Goal: Transaction & Acquisition: Subscribe to service/newsletter

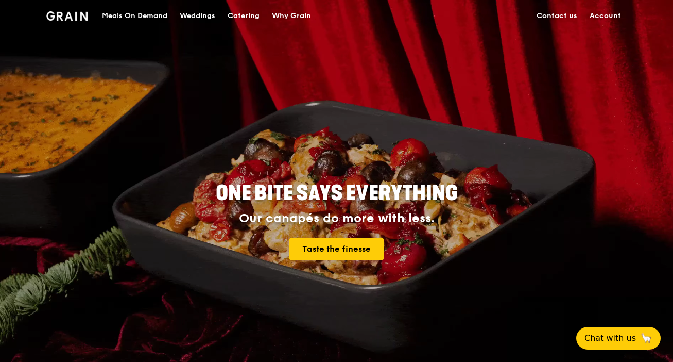
click at [605, 16] on link "Account" at bounding box center [606, 16] width 44 height 31
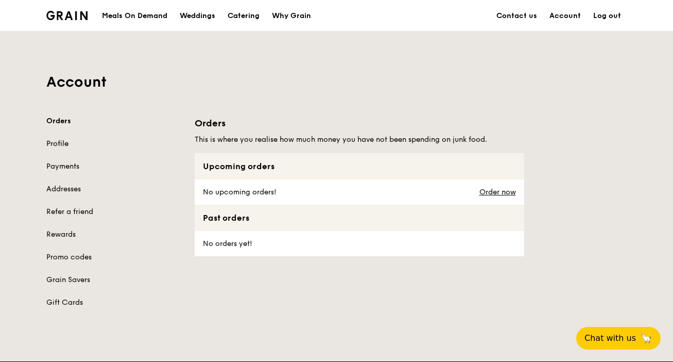
click at [62, 145] on link "Profile" at bounding box center [114, 144] width 136 height 10
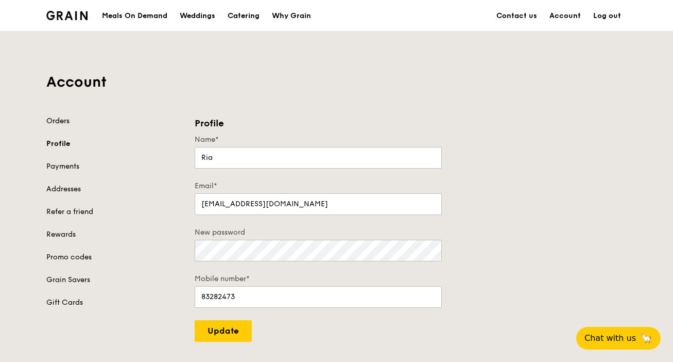
click at [54, 124] on link "Orders" at bounding box center [114, 121] width 136 height 10
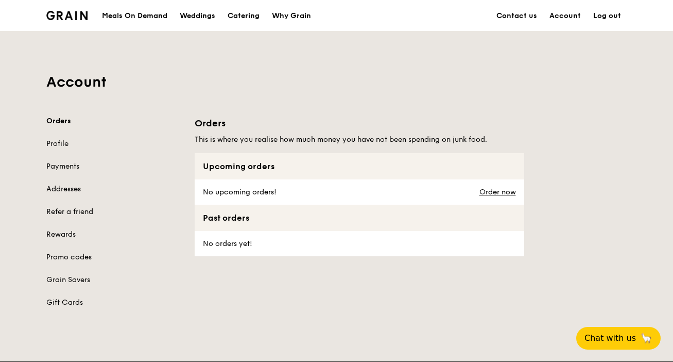
click at [144, 20] on div "Meals On Demand" at bounding box center [134, 16] width 65 height 31
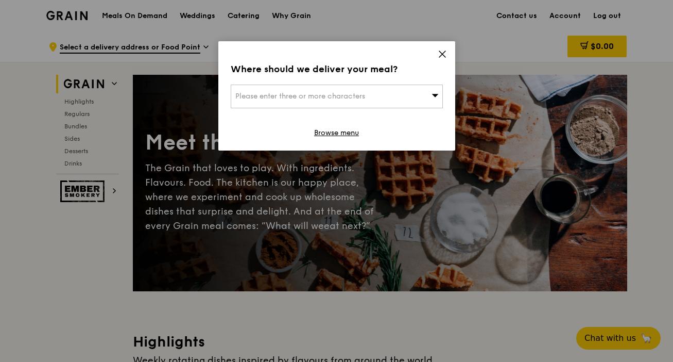
click at [447, 54] on div "Where should we deliver your meal? Please enter three or more characters Browse…" at bounding box center [336, 95] width 237 height 109
click at [443, 55] on icon at bounding box center [442, 54] width 6 height 6
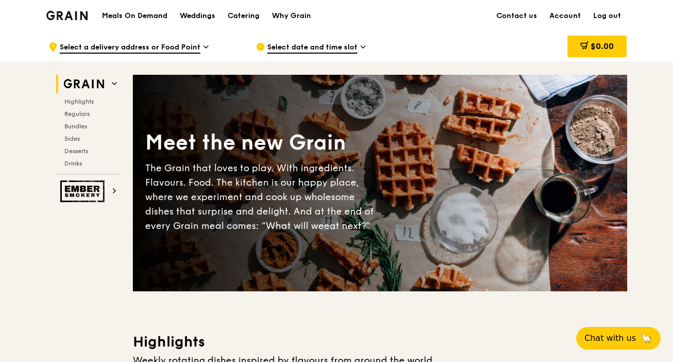
click at [601, 16] on link "Log out" at bounding box center [607, 16] width 40 height 31
click at [601, 16] on link "Log in" at bounding box center [610, 16] width 35 height 31
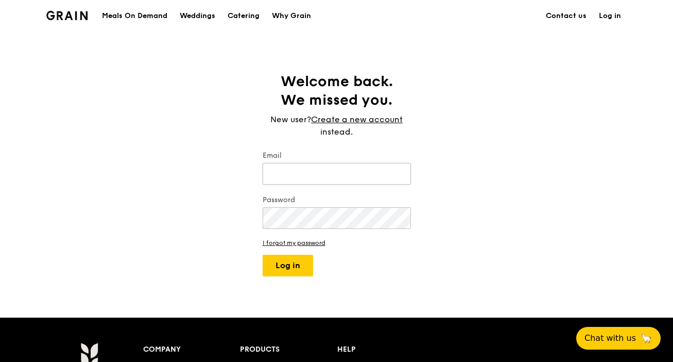
click at [338, 174] on input "Email" at bounding box center [337, 174] width 148 height 22
type input "[EMAIL_ADDRESS][DOMAIN_NAME]"
click at [398, 220] on keeper-lock "Open Keeper Popup" at bounding box center [399, 218] width 12 height 12
click at [285, 274] on button "Log in" at bounding box center [288, 265] width 50 height 22
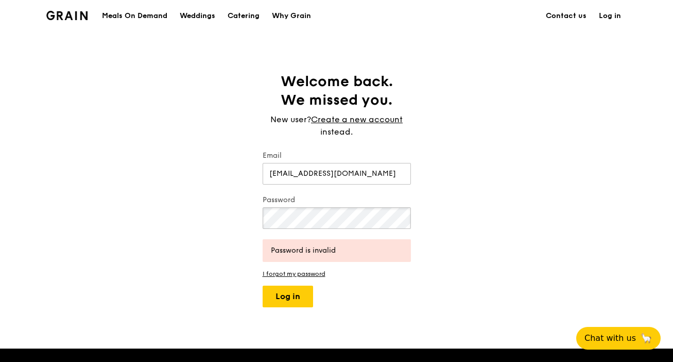
click at [231, 216] on div "Welcome back. We missed you. New user? Create a new account instead. Email ria.…" at bounding box center [336, 189] width 673 height 235
click at [288, 302] on button "Log in" at bounding box center [288, 296] width 50 height 22
click at [308, 276] on link "I forgot my password" at bounding box center [337, 273] width 148 height 7
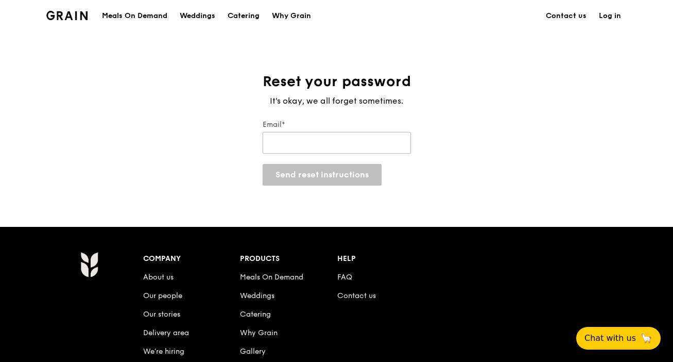
click at [336, 138] on input "Email*" at bounding box center [337, 143] width 148 height 22
type input "[EMAIL_ADDRESS][DOMAIN_NAME]"
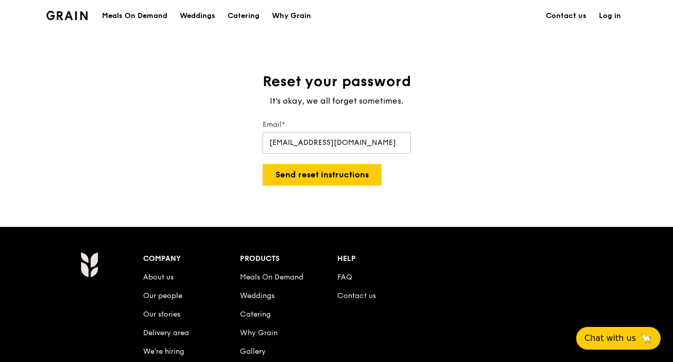
drag, startPoint x: 367, startPoint y: 143, endPoint x: 239, endPoint y: 142, distance: 128.3
click at [239, 142] on div "Reset your password It's okay, we all forget sometimes. Email* ria.estreller@gm…" at bounding box center [336, 128] width 673 height 113
click at [325, 144] on input "[EMAIL_ADDRESS][DOMAIN_NAME]" at bounding box center [337, 143] width 148 height 22
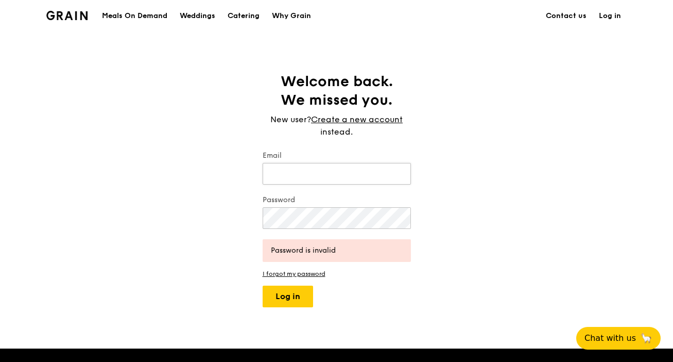
click at [302, 173] on input "Email" at bounding box center [337, 174] width 148 height 22
click at [327, 175] on input "Email" at bounding box center [337, 174] width 148 height 22
type input "[EMAIL_ADDRESS][DOMAIN_NAME]"
click at [299, 300] on button "Log in" at bounding box center [288, 296] width 50 height 22
click at [326, 249] on div "Email does not exist" at bounding box center [337, 250] width 132 height 10
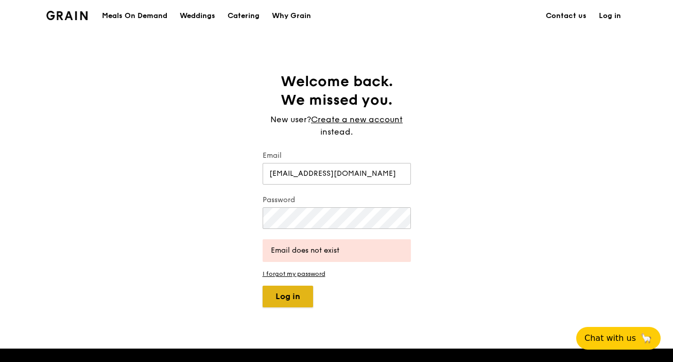
click at [303, 292] on button "Log in" at bounding box center [288, 296] width 50 height 22
click at [314, 272] on link "I forgot my password" at bounding box center [337, 273] width 148 height 7
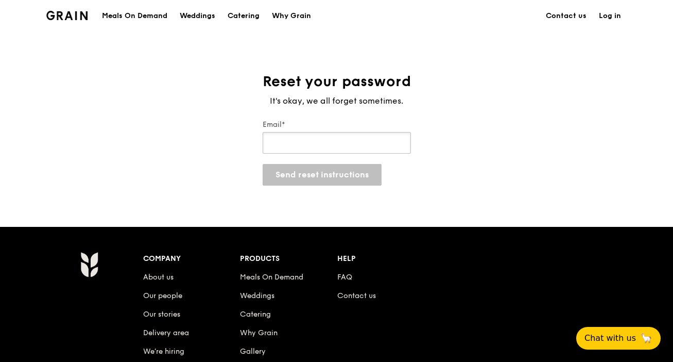
click at [354, 151] on input "Email*" at bounding box center [337, 143] width 148 height 22
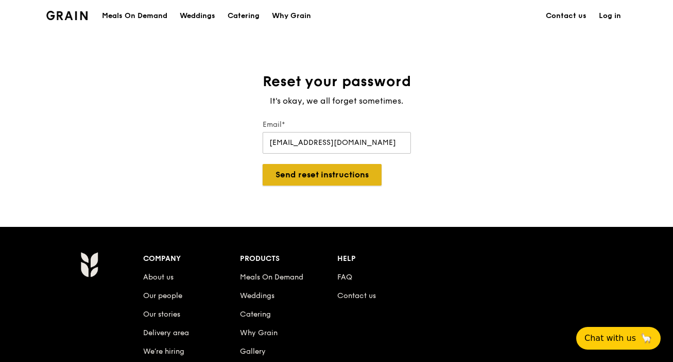
click at [329, 180] on button "Send reset instructions" at bounding box center [322, 175] width 119 height 22
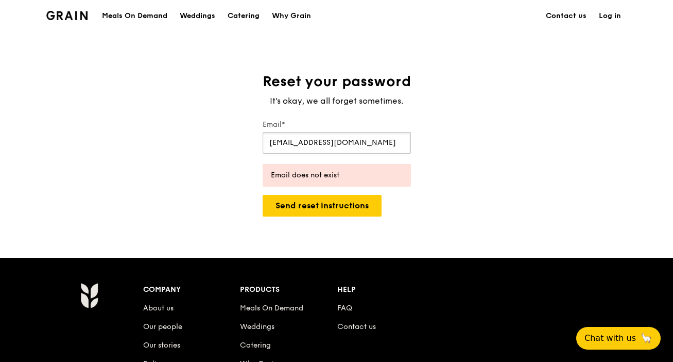
drag, startPoint x: 386, startPoint y: 144, endPoint x: 189, endPoint y: 142, distance: 197.8
click at [189, 142] on div "Reset your password It's okay, we all forget sometimes. Email* [EMAIL_ADDRESS][…" at bounding box center [336, 144] width 673 height 144
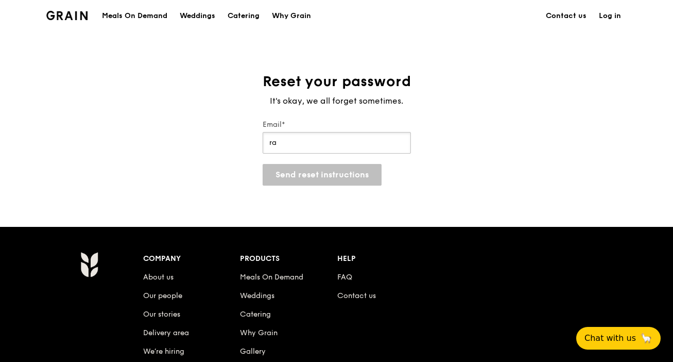
click at [333, 150] on input "ra" at bounding box center [337, 143] width 148 height 22
click at [344, 148] on input "raes" at bounding box center [337, 143] width 148 height 22
drag, startPoint x: 344, startPoint y: 148, endPoint x: 248, endPoint y: 147, distance: 95.3
click at [248, 147] on div "Reset your password It's okay, we all forget sometimes. Email* raes Send reset …" at bounding box center [336, 128] width 673 height 113
type input "raestreller@"
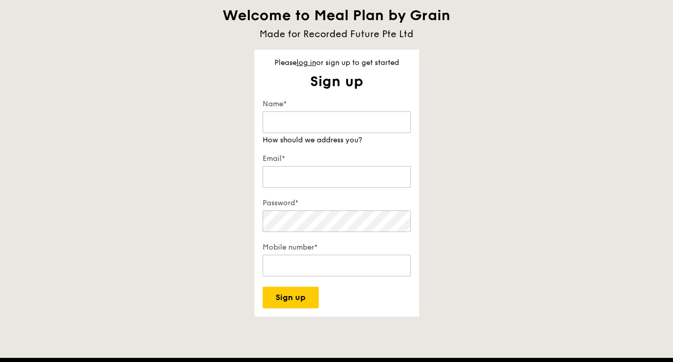
scroll to position [242, 0]
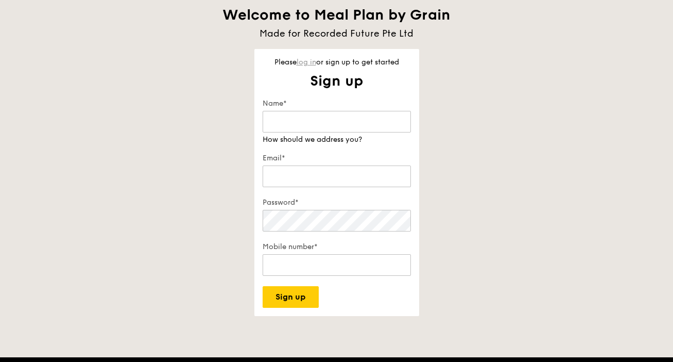
click at [304, 62] on link "log in" at bounding box center [307, 62] width 20 height 9
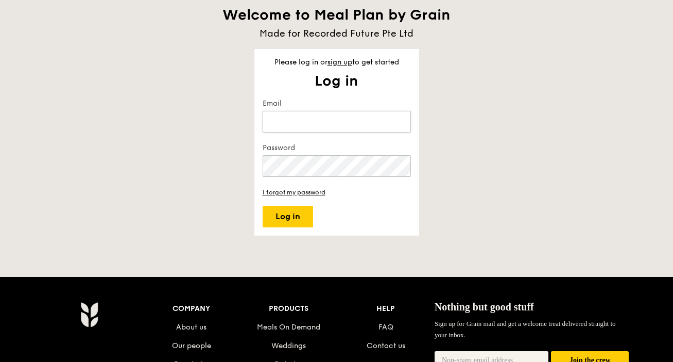
click at [309, 130] on input "Email" at bounding box center [337, 122] width 148 height 22
click at [290, 224] on button "Log in" at bounding box center [288, 217] width 50 height 22
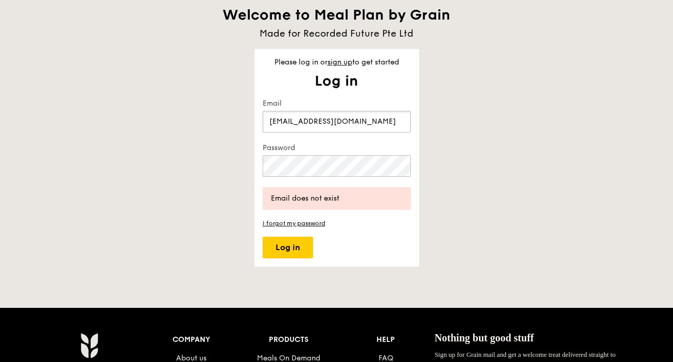
drag, startPoint x: 387, startPoint y: 121, endPoint x: 172, endPoint y: 124, distance: 214.8
click at [172, 124] on div "Welcome to Meal Plan by Grain Made for Recorded Future Pte Ltd Please log in or…" at bounding box center [336, 105] width 593 height 322
click at [349, 117] on input "r" at bounding box center [337, 122] width 148 height 22
drag, startPoint x: 291, startPoint y: 119, endPoint x: 213, endPoint y: 120, distance: 78.3
click at [212, 120] on div "Welcome to Meal Plan by Grain Made for Recorded Future Pte Ltd Please log in or…" at bounding box center [336, 105] width 593 height 322
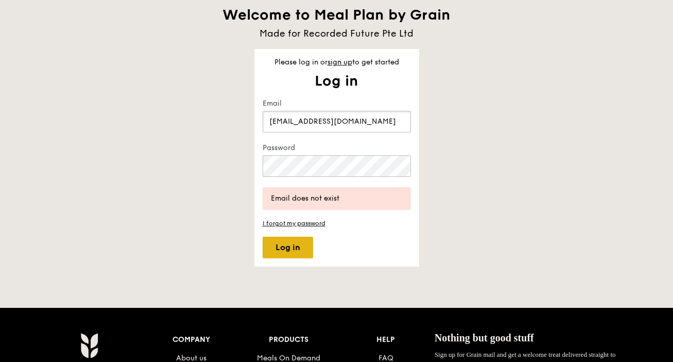
type input "raestreller@gmail.com"
click at [296, 252] on button "Log in" at bounding box center [288, 247] width 50 height 22
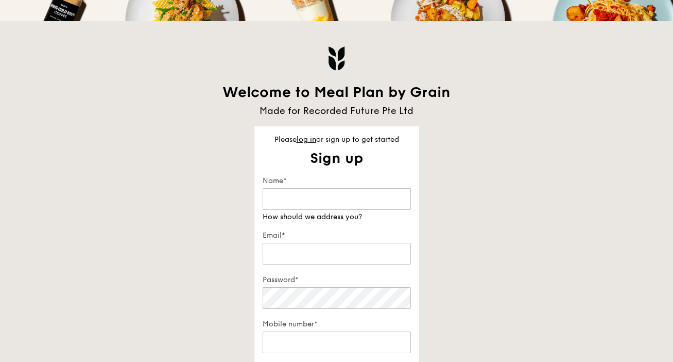
scroll to position [165, 0]
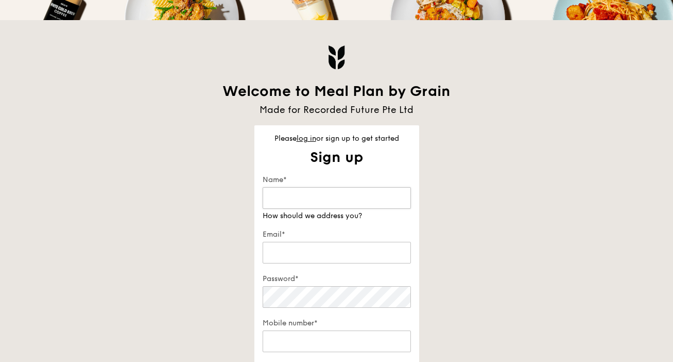
click at [350, 199] on input "Name*" at bounding box center [337, 198] width 148 height 22
type input "Ria"
click at [335, 251] on input "Email*" at bounding box center [337, 253] width 148 height 22
type input "[EMAIL_ADDRESS][DOMAIN_NAME]"
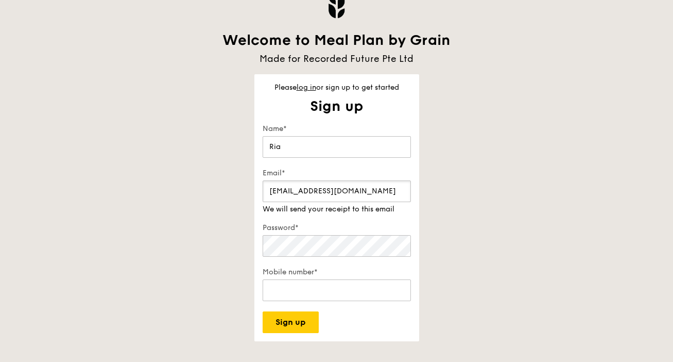
scroll to position [218, 0]
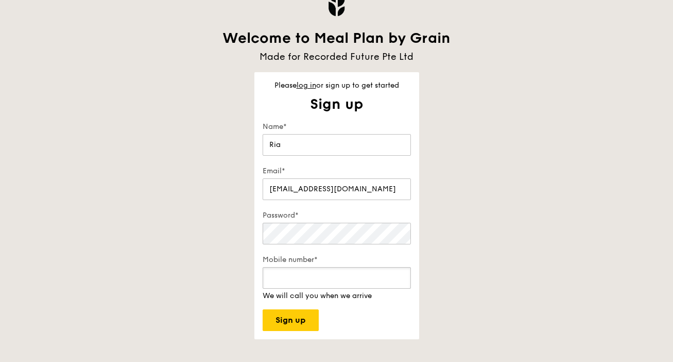
click at [347, 286] on input "Mobile number*" at bounding box center [337, 278] width 148 height 22
type input "83282473"
click at [298, 324] on div "Please log in or sign up to get started Sign up Get started in no time Sign up …" at bounding box center [336, 205] width 165 height 267
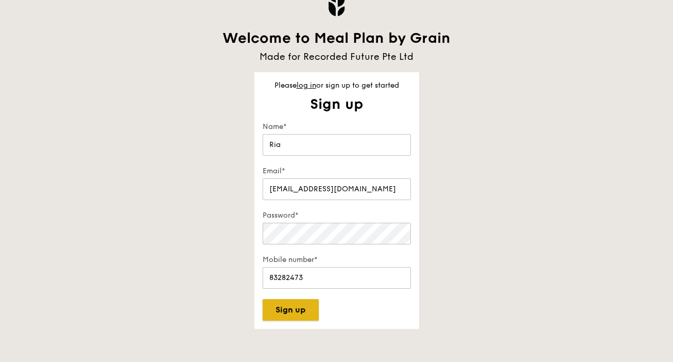
click at [299, 313] on button "Sign up" at bounding box center [291, 310] width 56 height 22
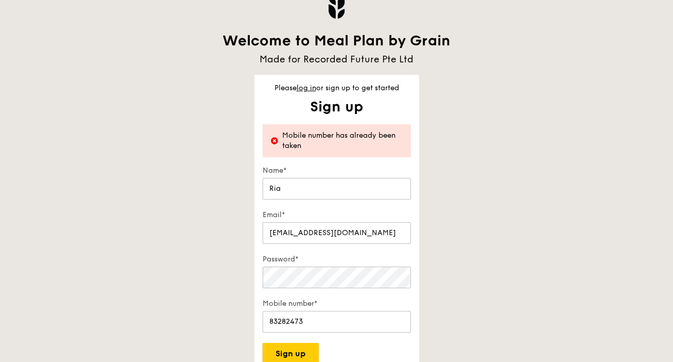
scroll to position [215, 0]
click at [304, 88] on link "log in" at bounding box center [307, 88] width 20 height 9
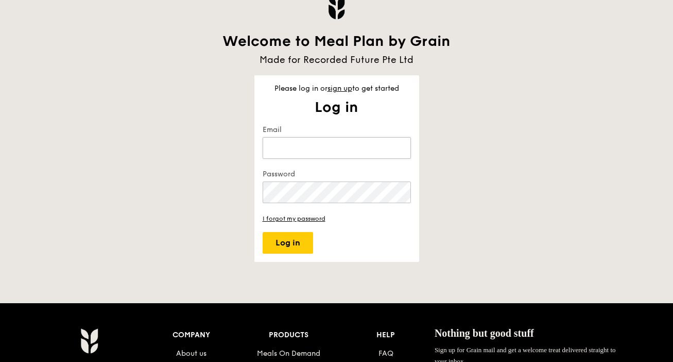
click at [297, 150] on input "Email" at bounding box center [337, 148] width 148 height 22
type input "[EMAIL_ADDRESS][DOMAIN_NAME]"
click at [312, 221] on link "I forgot my password" at bounding box center [337, 218] width 148 height 10
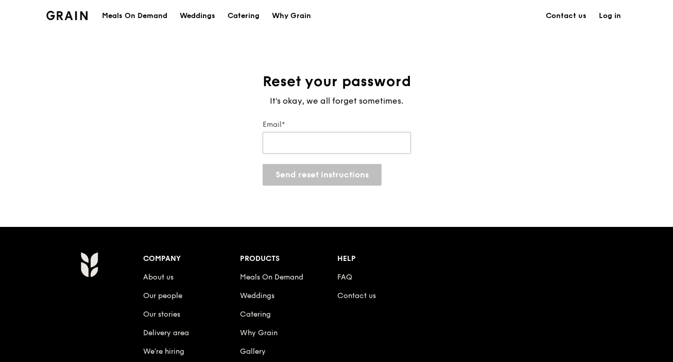
click at [314, 143] on input "Email*" at bounding box center [337, 143] width 148 height 22
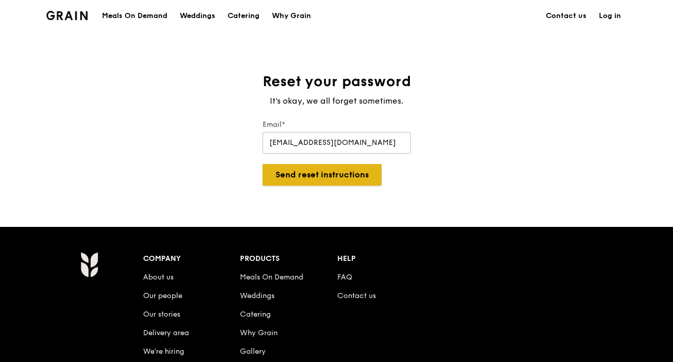
click at [321, 176] on button "Send reset instructions" at bounding box center [322, 175] width 119 height 22
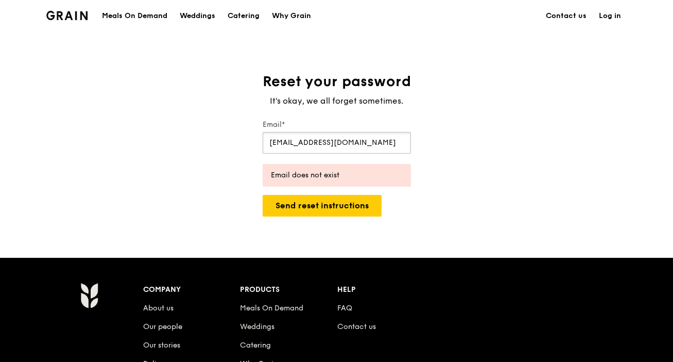
click at [343, 151] on input "[EMAIL_ADDRESS][DOMAIN_NAME]" at bounding box center [337, 143] width 148 height 22
drag, startPoint x: 388, startPoint y: 144, endPoint x: 189, endPoint y: 150, distance: 199.0
click at [189, 150] on div "Reset your password It's okay, we all forget sometimes. Email* ria.estreller@re…" at bounding box center [336, 144] width 673 height 144
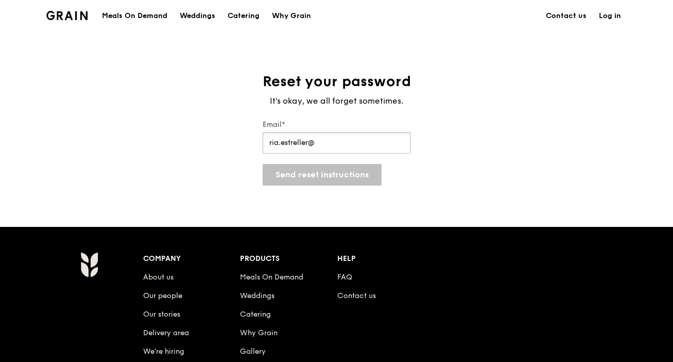
type input "ria.estreller@gmail.com"
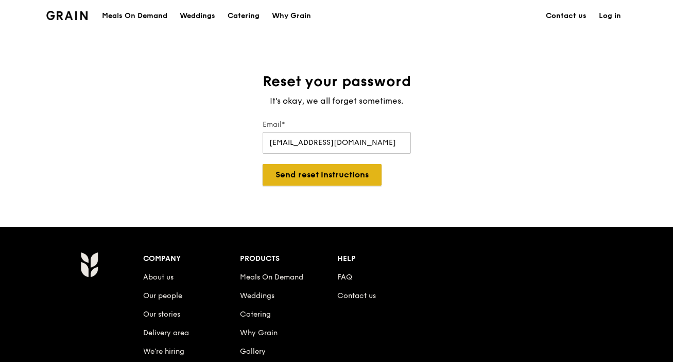
click at [341, 182] on button "Send reset instructions" at bounding box center [322, 175] width 119 height 22
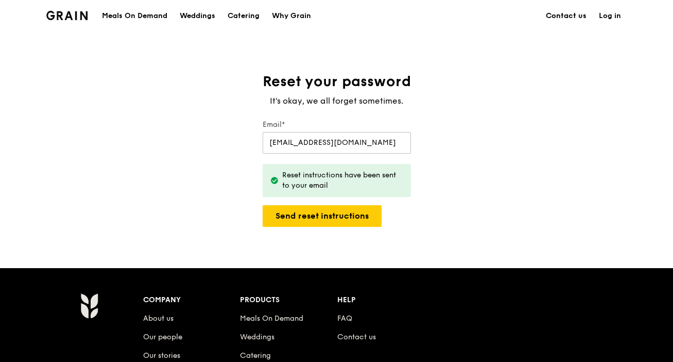
click at [572, 15] on link "Contact us" at bounding box center [566, 16] width 53 height 31
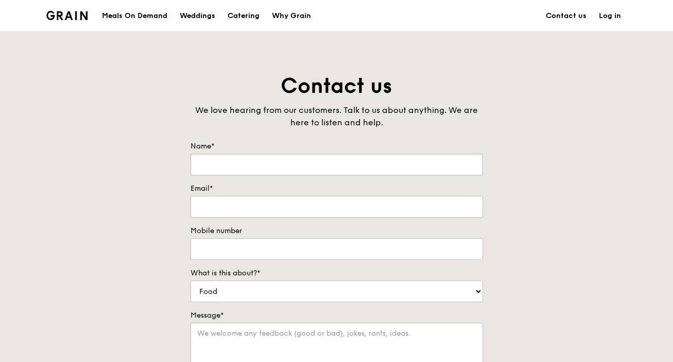
click at [278, 158] on input "Name*" at bounding box center [337, 165] width 293 height 22
click at [620, 15] on link "Log in" at bounding box center [610, 16] width 35 height 31
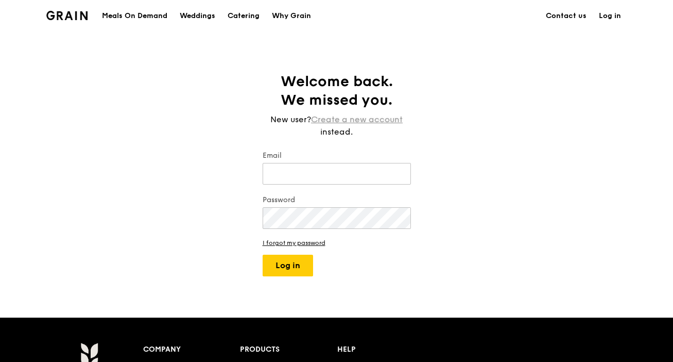
click at [374, 120] on link "Create a new account" at bounding box center [357, 119] width 92 height 12
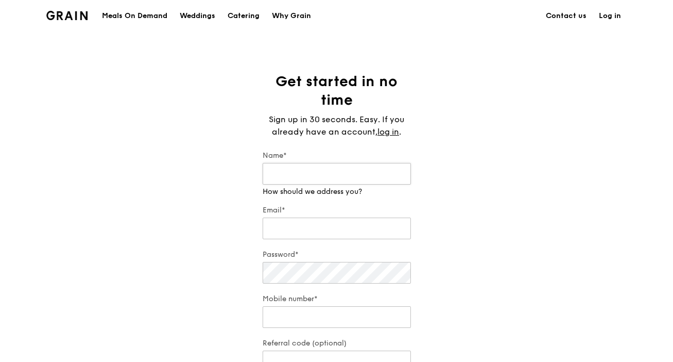
click at [340, 163] on input "Name*" at bounding box center [337, 174] width 148 height 22
type input "Ria"
click at [322, 231] on div "Email* We will send your receipt to this email" at bounding box center [337, 218] width 148 height 46
type input "[EMAIL_ADDRESS][DOMAIN_NAME]"
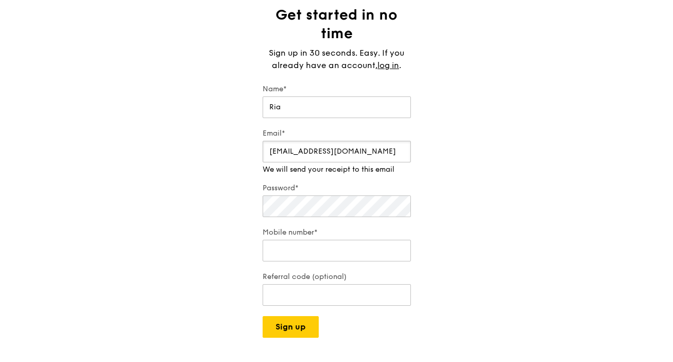
scroll to position [67, 0]
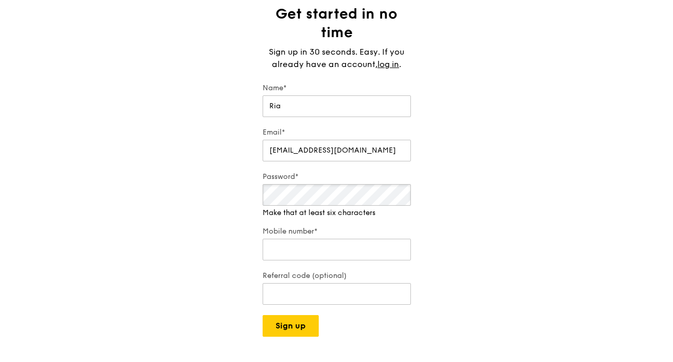
click at [225, 193] on div "Get started in no time Sign up in 30 seconds. Easy. If you already have an acco…" at bounding box center [336, 171] width 673 height 332
click at [282, 248] on input "Mobile number*" at bounding box center [337, 239] width 148 height 22
click at [199, 263] on div "Get started in no time Sign up in 30 seconds. Easy. If you already have an acco…" at bounding box center [336, 171] width 673 height 332
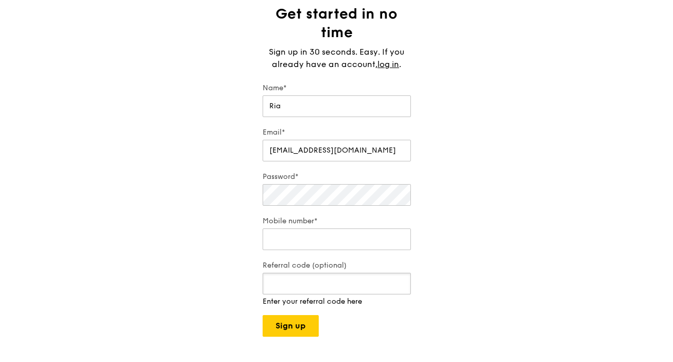
click at [284, 280] on input "Referral code (optional)" at bounding box center [337, 284] width 148 height 22
click at [302, 284] on input "Referral code (optional)" at bounding box center [337, 284] width 148 height 22
paste input "8N4AJT"
type input "8N4AJT"
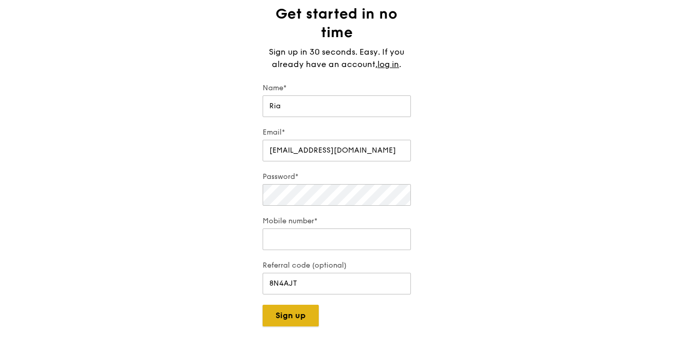
click at [296, 326] on button "Sign up" at bounding box center [291, 315] width 56 height 22
click at [308, 329] on div "Grain logo Meals On Demand Weddings Catering Why Grain Contact us Log in Get st…" at bounding box center [336, 303] width 673 height 740
click at [308, 317] on button "Sign up" at bounding box center [291, 315] width 56 height 22
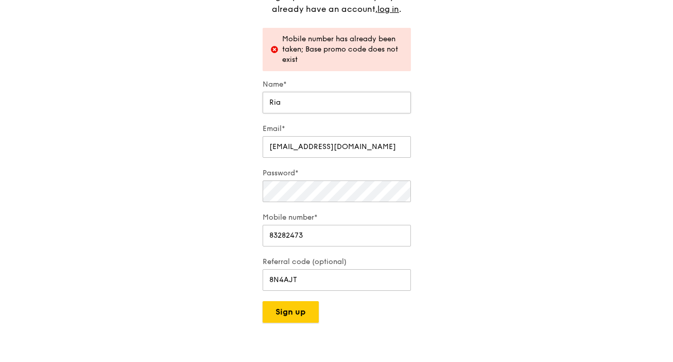
scroll to position [125, 0]
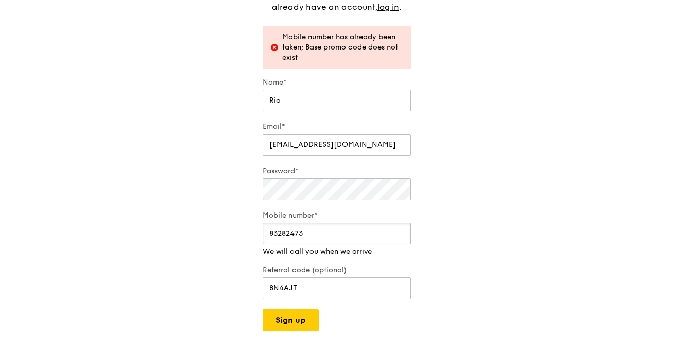
drag, startPoint x: 336, startPoint y: 233, endPoint x: 254, endPoint y: 234, distance: 82.4
click at [254, 234] on div "Get started in no time Sign up in 30 seconds. Easy. If you already have an acco…" at bounding box center [336, 138] width 165 height 383
type input "98566474"
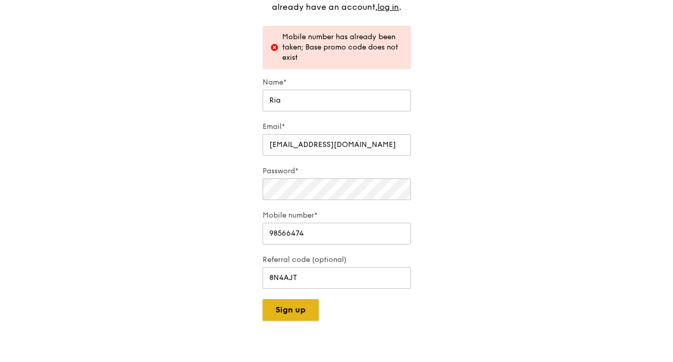
click at [298, 324] on div "Grain logo Meals On Demand Weddings Catering Why Grain Contact us Log in Get st…" at bounding box center [336, 270] width 673 height 791
click at [297, 309] on button "Sign up" at bounding box center [291, 310] width 56 height 22
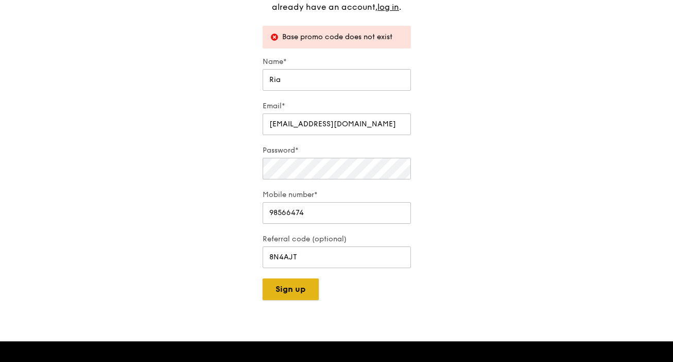
click at [294, 292] on button "Sign up" at bounding box center [291, 289] width 56 height 22
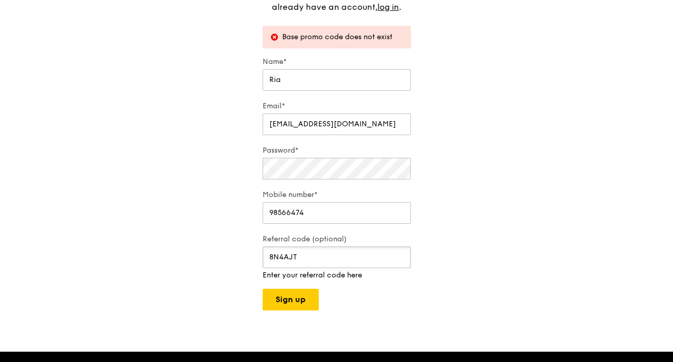
drag, startPoint x: 314, startPoint y: 260, endPoint x: 231, endPoint y: 259, distance: 83.5
click at [230, 260] on div "Get started in no time Sign up in 30 seconds. Easy. If you already have an acco…" at bounding box center [336, 128] width 673 height 363
paste input "8N4AJT"
type input "8N4AJT"
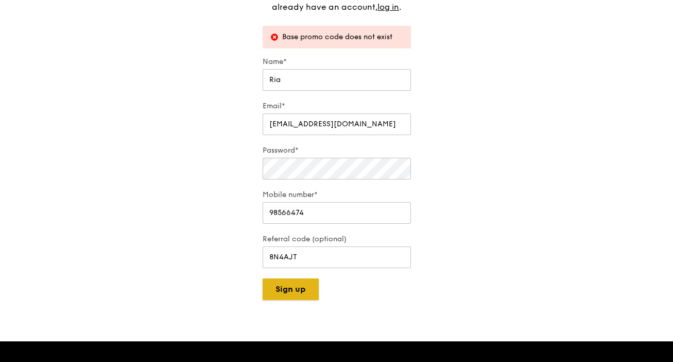
click at [302, 298] on button "Sign up" at bounding box center [291, 289] width 56 height 22
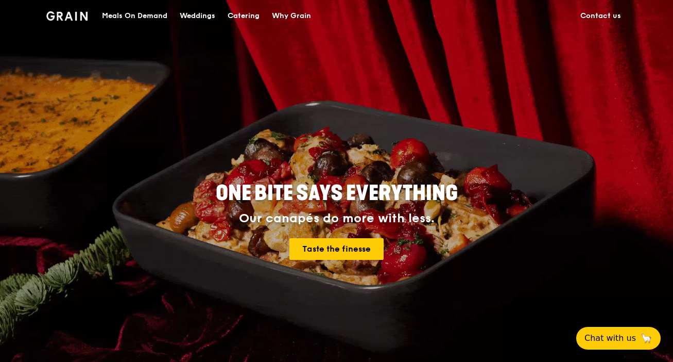
click at [596, 16] on link "Contact us" at bounding box center [600, 16] width 53 height 31
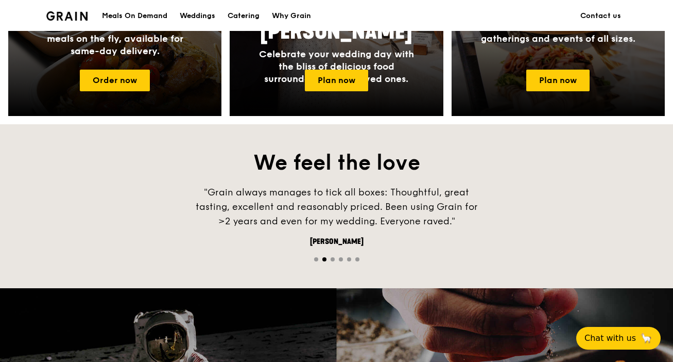
scroll to position [589, 0]
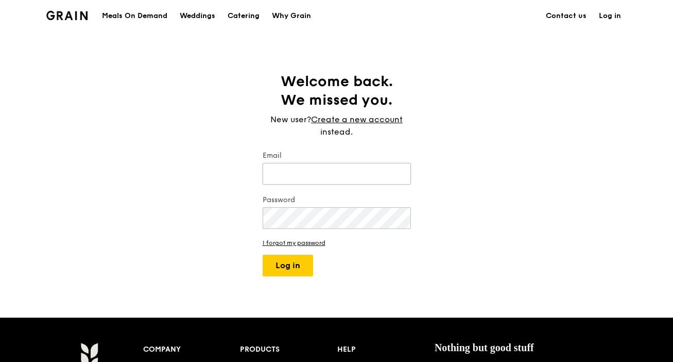
click at [364, 180] on input "Email" at bounding box center [337, 174] width 148 height 22
type input "ria.estreller@gmail.com"
click at [295, 269] on button "Log in" at bounding box center [288, 265] width 50 height 22
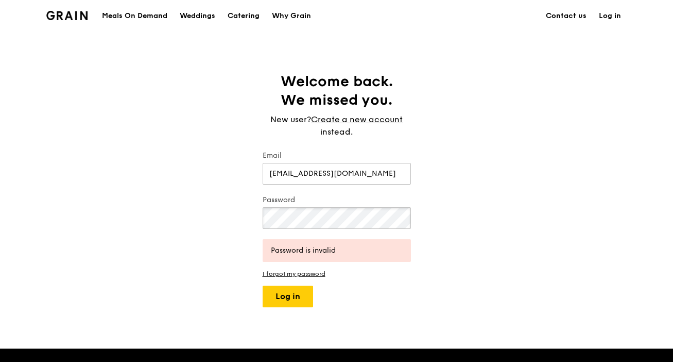
click at [251, 217] on div "Welcome back. We missed you. New user? Create a new account instead. Email ria.…" at bounding box center [336, 189] width 673 height 235
click at [263, 285] on button "Log in" at bounding box center [288, 296] width 50 height 22
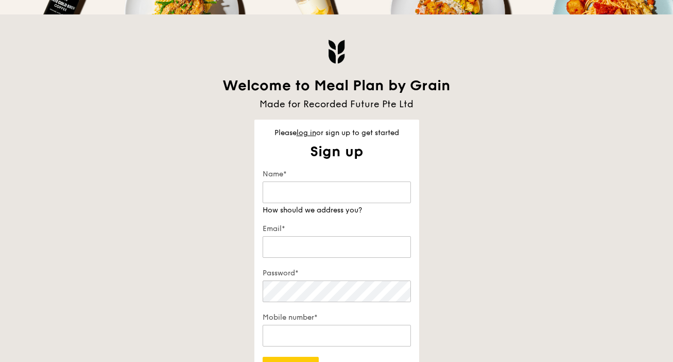
scroll to position [175, 0]
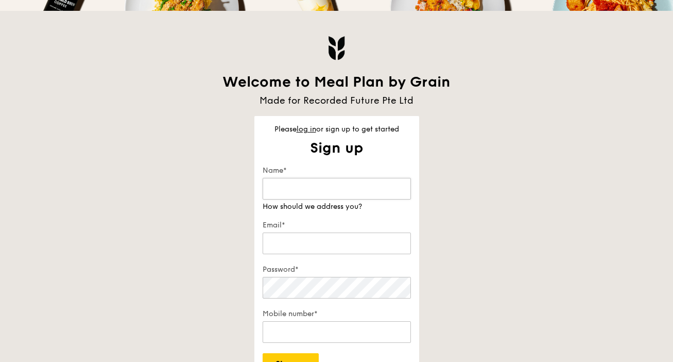
click at [358, 190] on input "Name*" at bounding box center [337, 189] width 148 height 22
type input "Ria"
click at [329, 239] on input "Email*" at bounding box center [337, 243] width 148 height 22
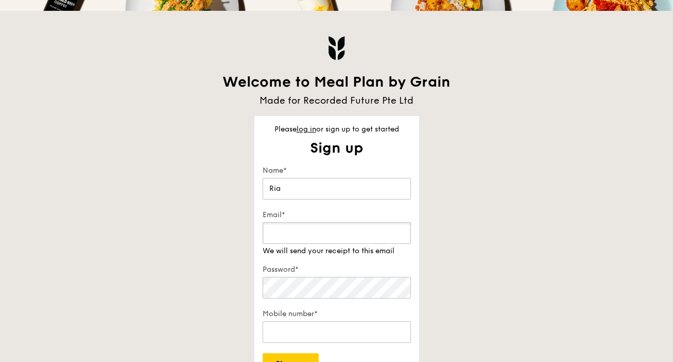
type input "[EMAIL_ADDRESS][DOMAIN_NAME]"
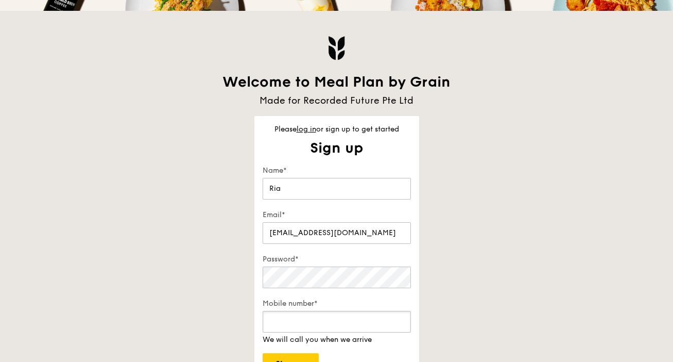
click at [311, 332] on div "Mobile number* We will call you when we arrive" at bounding box center [337, 321] width 148 height 46
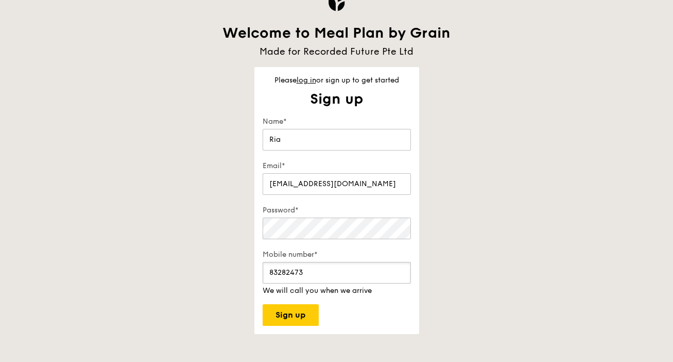
scroll to position [280, 0]
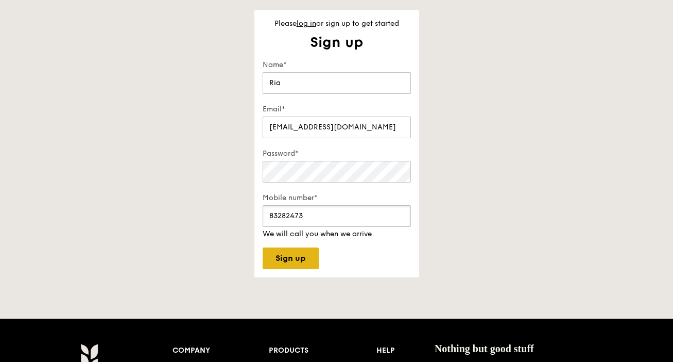
type input "83282473"
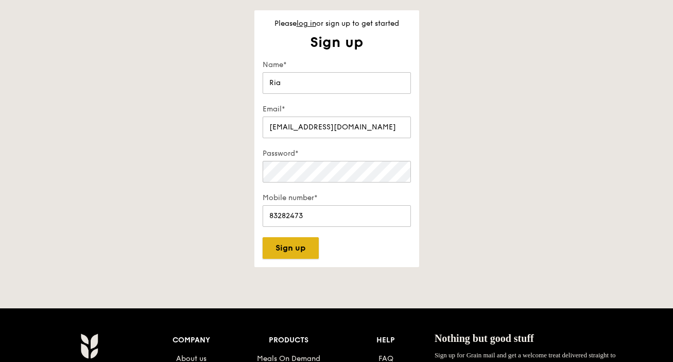
click at [287, 260] on div "Please log in or sign up to get started Sign up Get started in no time Sign up …" at bounding box center [336, 138] width 165 height 257
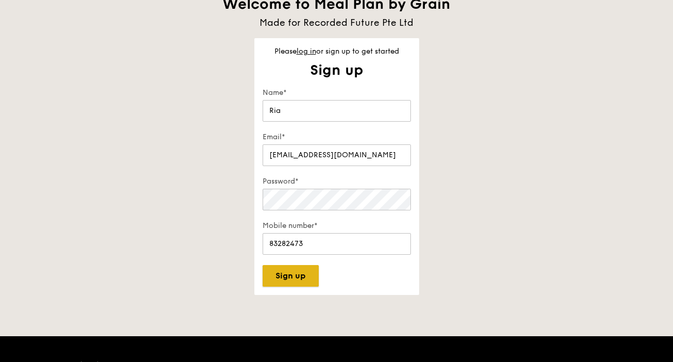
scroll to position [250, 0]
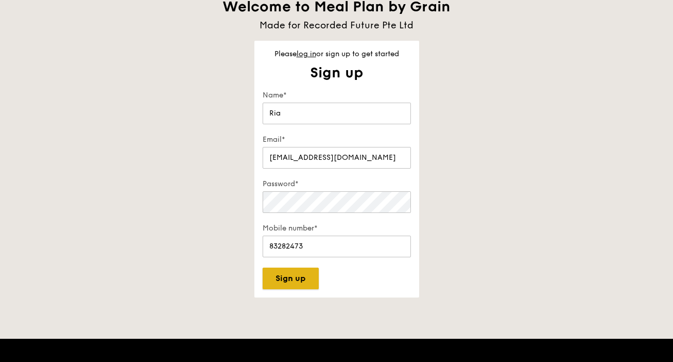
click at [286, 276] on button "Sign up" at bounding box center [291, 278] width 56 height 22
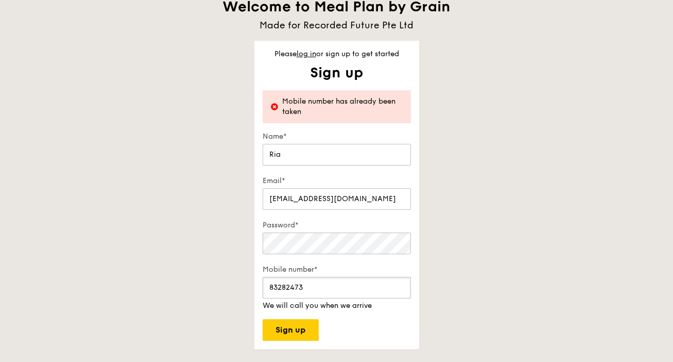
drag, startPoint x: 327, startPoint y: 290, endPoint x: 239, endPoint y: 283, distance: 88.3
click at [239, 283] on div "Welcome to Meal Plan by Grain Made for Recorded Future Pte Ltd Please log in or…" at bounding box center [336, 142] width 593 height 413
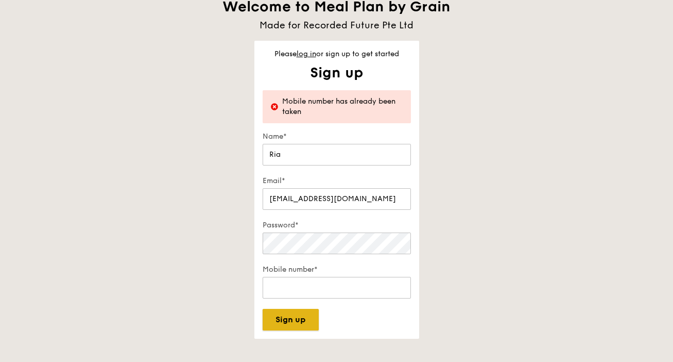
click at [299, 327] on button "Sign up" at bounding box center [291, 320] width 56 height 22
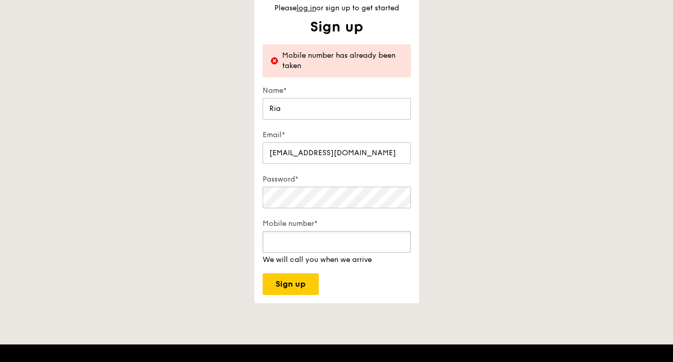
scroll to position [297, 0]
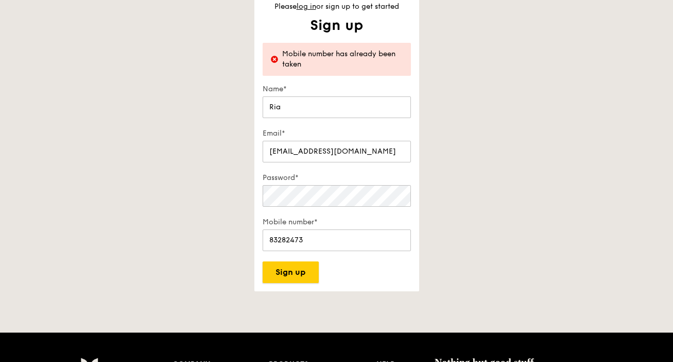
click at [304, 287] on div "Please log in or sign up to get started Sign up Get started in no time Sign up …" at bounding box center [336, 142] width 165 height 298
click at [304, 275] on button "Sign up" at bounding box center [291, 272] width 56 height 22
click at [340, 242] on input "83282473" at bounding box center [337, 240] width 148 height 22
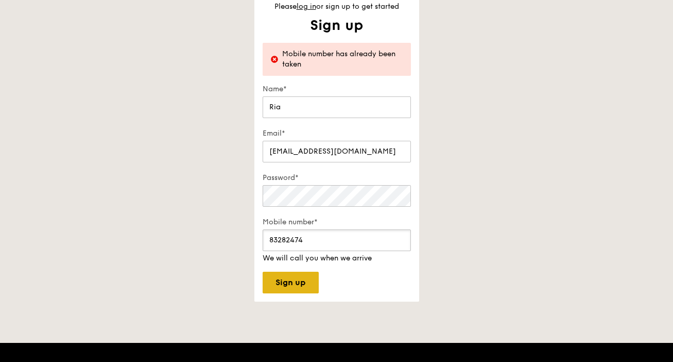
type input "83282474"
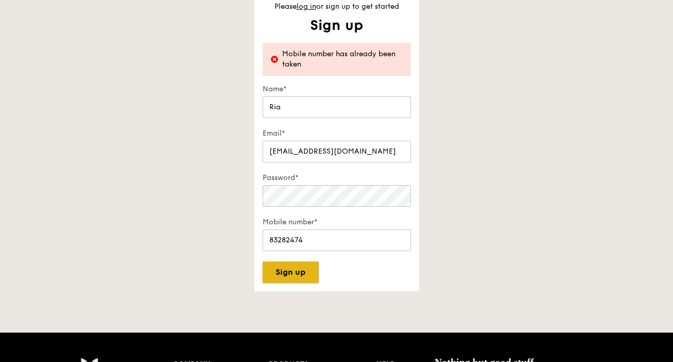
click at [281, 287] on div "Please log in or sign up to get started Sign up Get started in no time Sign up …" at bounding box center [336, 142] width 165 height 298
click at [285, 275] on button "Sign up" at bounding box center [291, 272] width 56 height 22
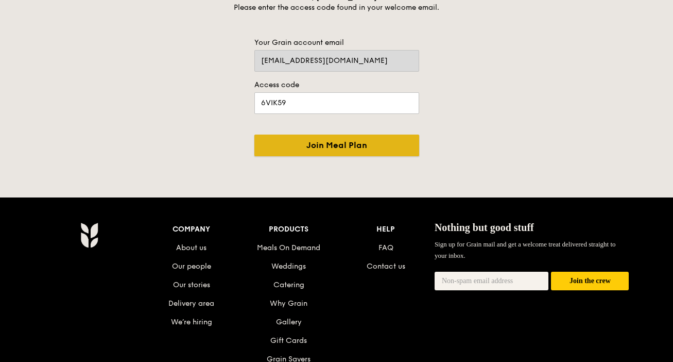
click at [354, 141] on input "Join Meal Plan" at bounding box center [336, 145] width 165 height 22
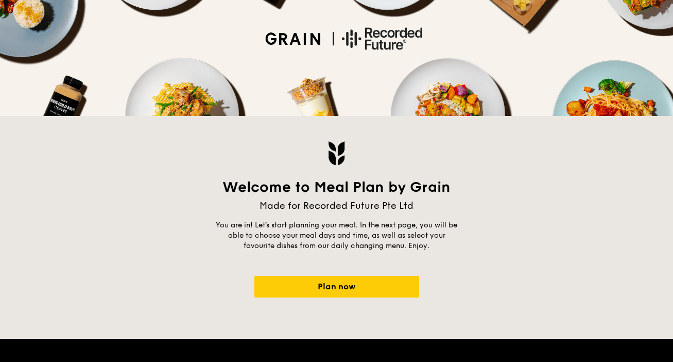
scroll to position [71, 0]
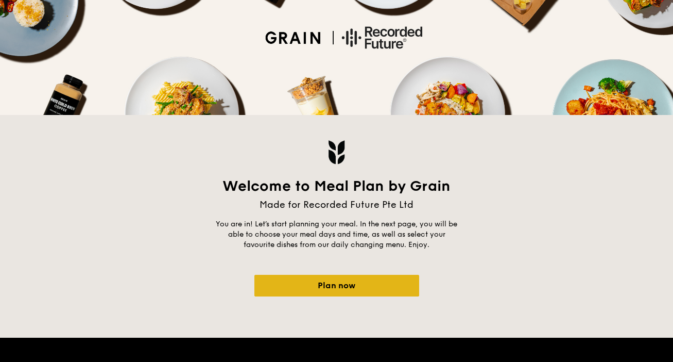
click at [338, 284] on link "Plan now" at bounding box center [336, 286] width 165 height 22
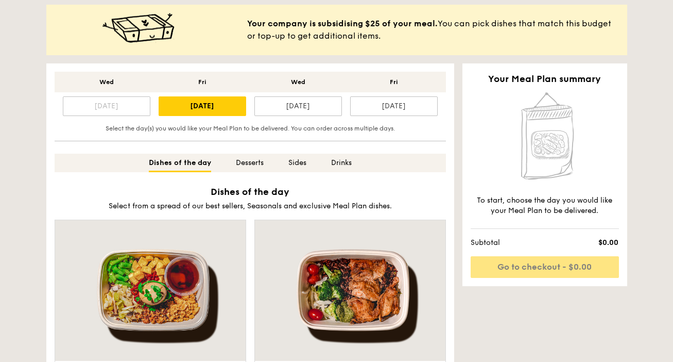
scroll to position [256, 0]
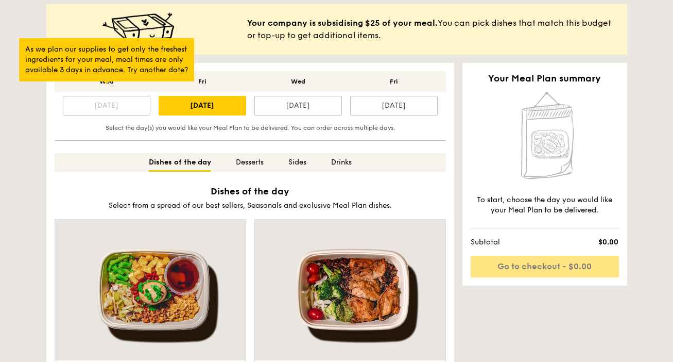
click at [123, 107] on div "[DATE]" at bounding box center [107, 106] width 88 height 20
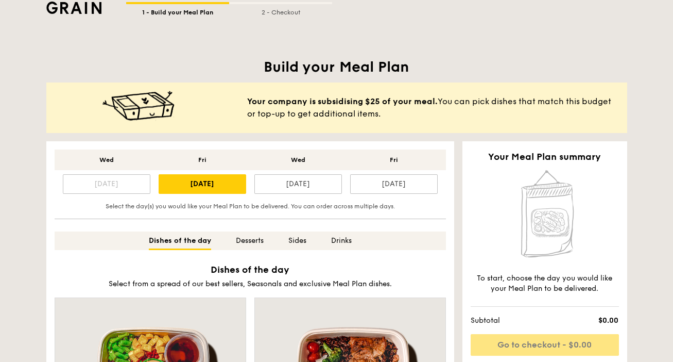
scroll to position [180, 0]
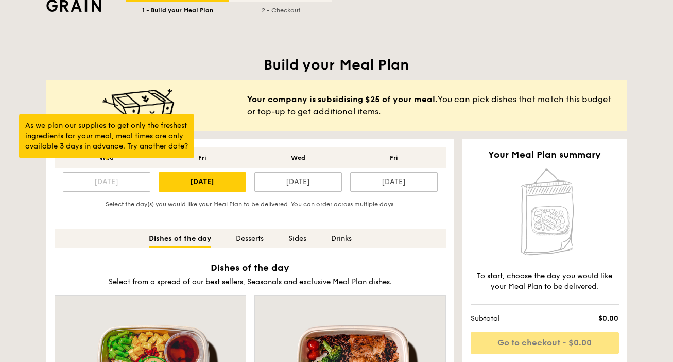
click at [127, 182] on div "[DATE]" at bounding box center [107, 182] width 88 height 20
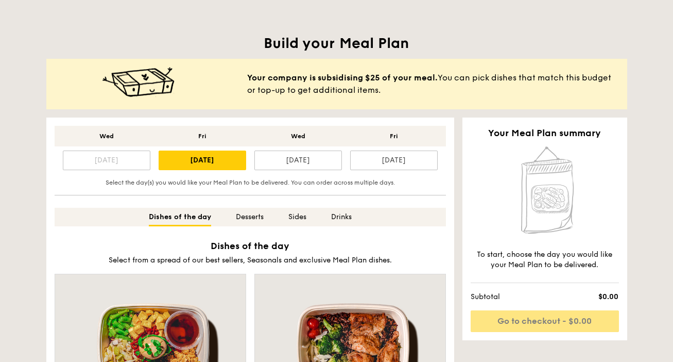
scroll to position [201, 0]
click at [104, 140] on div "Wed" at bounding box center [107, 136] width 88 height 8
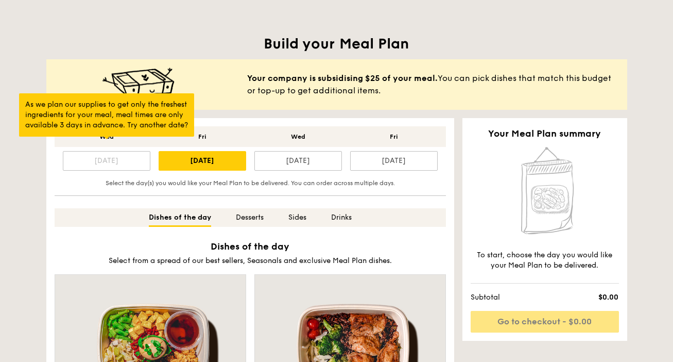
click at [130, 164] on div "[DATE]" at bounding box center [107, 161] width 88 height 20
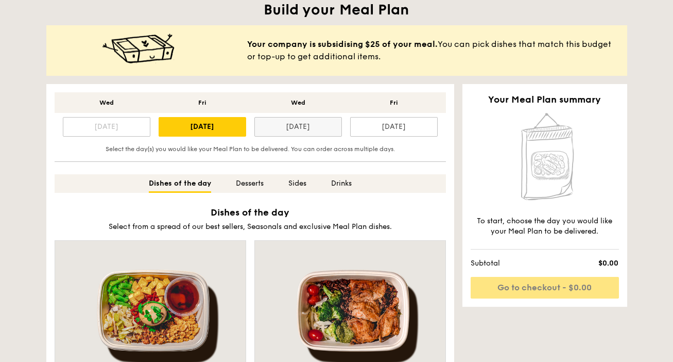
scroll to position [239, 0]
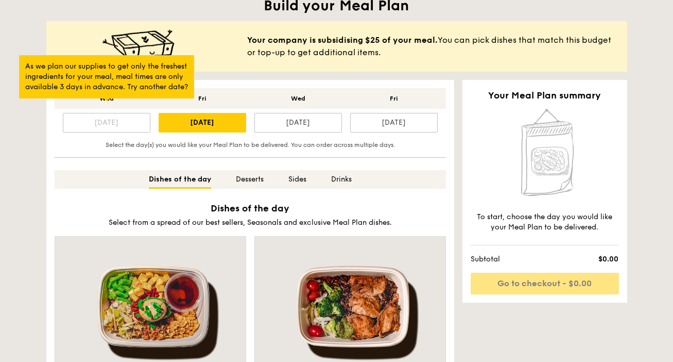
click at [100, 124] on div "[DATE]" at bounding box center [107, 123] width 88 height 20
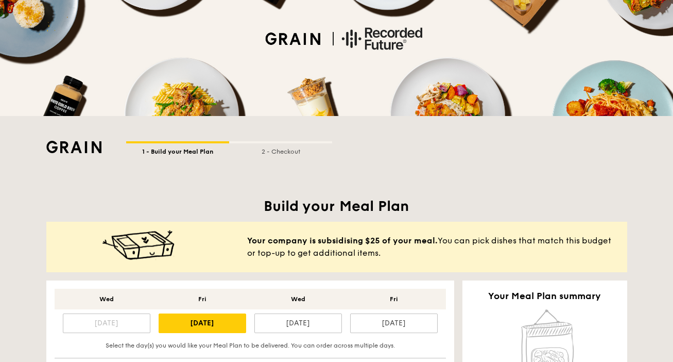
scroll to position [43, 0]
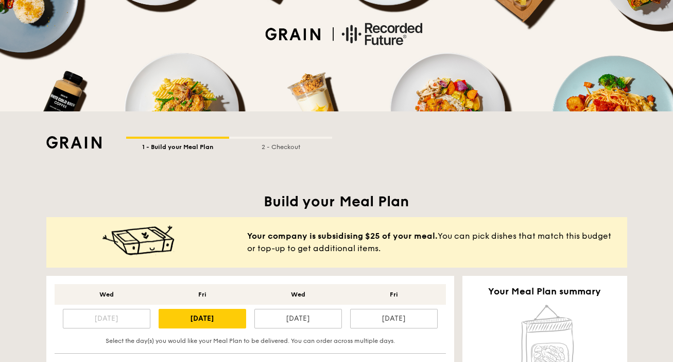
click at [293, 150] on div "2 - Checkout" at bounding box center [280, 145] width 103 height 12
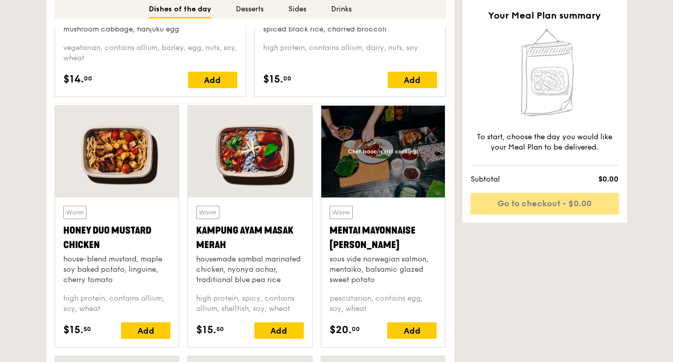
scroll to position [659, 0]
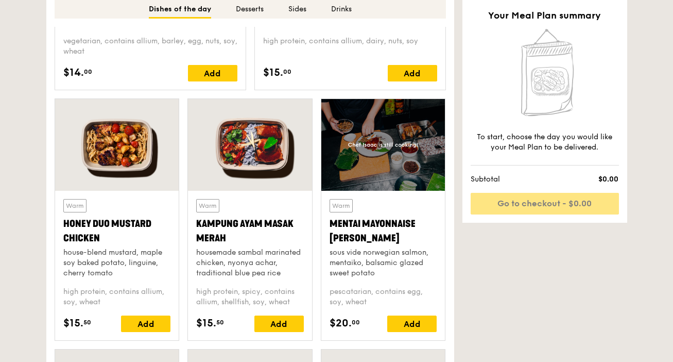
drag, startPoint x: 61, startPoint y: 224, endPoint x: 107, endPoint y: 234, distance: 46.9
click at [107, 234] on div "Warm Honey Duo Mustard Chicken house-blend mustard, maple soy baked potato, lin…" at bounding box center [117, 265] width 124 height 149
copy div "Honey Duo Mustard Chicken"
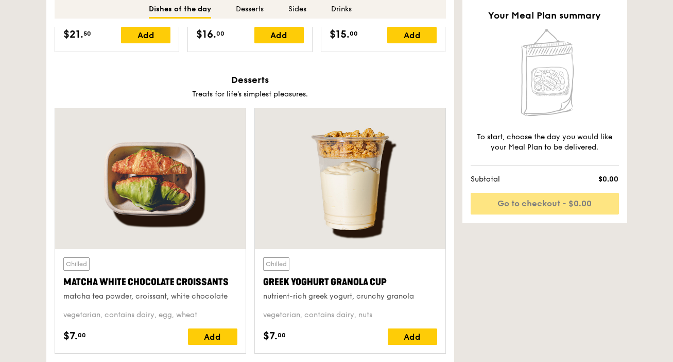
scroll to position [1199, 0]
